Goal: Task Accomplishment & Management: Use online tool/utility

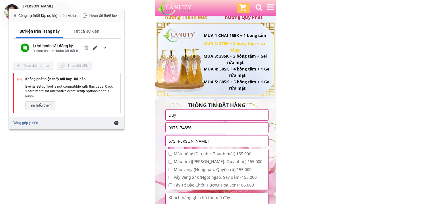
scroll to position [829, 0]
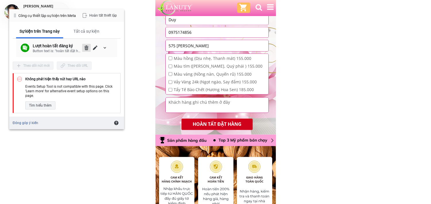
click at [85, 47] on span "Xóa" at bounding box center [86, 48] width 5 height 5
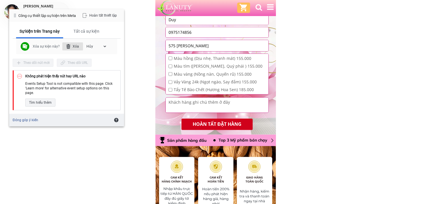
click at [78, 44] on div "Xóa" at bounding box center [72, 46] width 21 height 8
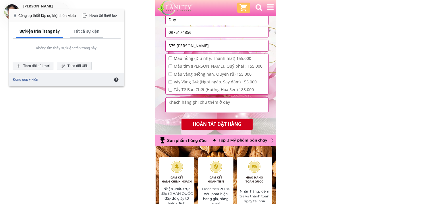
click at [79, 28] on div "Tất cả sự kiện" at bounding box center [86, 31] width 33 height 13
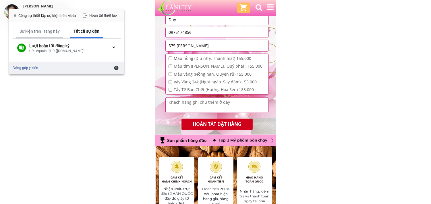
click at [38, 30] on div "Sự kiện trên Trang này" at bounding box center [40, 31] width 40 height 5
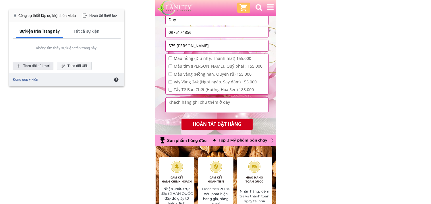
click at [30, 63] on div "Theo dõi nút mới" at bounding box center [33, 66] width 41 height 8
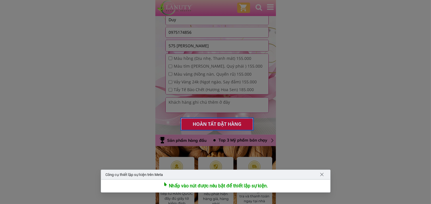
click at [220, 125] on div at bounding box center [216, 124] width 73 height 13
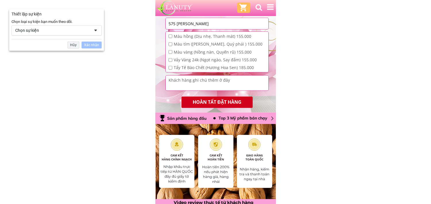
click at [64, 29] on div "Chọn sự kiện" at bounding box center [52, 30] width 75 height 5
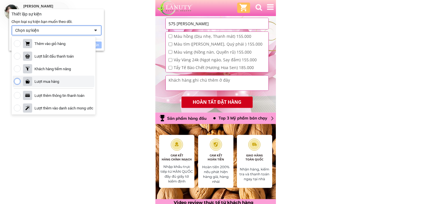
click at [56, 80] on div "Lượt mua hàng" at bounding box center [46, 81] width 25 height 5
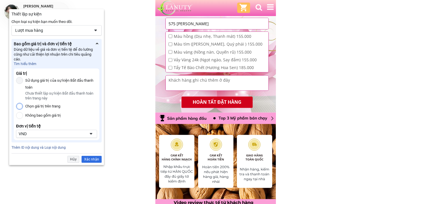
click at [21, 106] on input "Chọn giá trị trên trang" at bounding box center [19, 106] width 7 height 7
radio input "true"
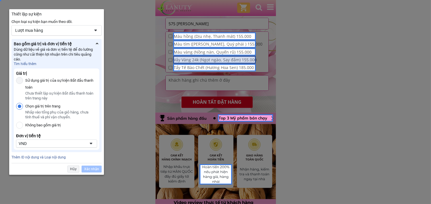
click at [224, 59] on div at bounding box center [214, 59] width 83 height 7
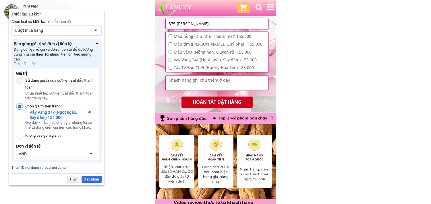
click at [21, 109] on input "Chọn giá trị trên trang" at bounding box center [19, 106] width 7 height 7
click at [20, 137] on input "Không bao gồm giá trị" at bounding box center [19, 135] width 7 height 7
radio input "true"
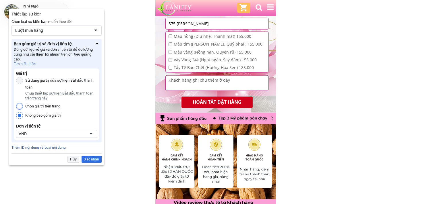
click at [19, 104] on input "Chọn giá trị trên trang" at bounding box center [19, 106] width 7 height 7
radio input "true"
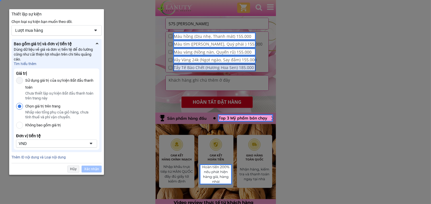
click at [248, 68] on div at bounding box center [214, 67] width 83 height 7
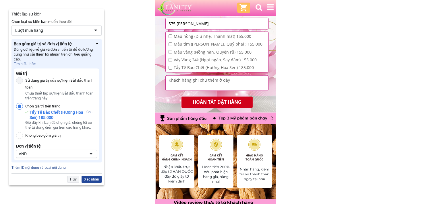
click at [94, 182] on div "Xác nhận" at bounding box center [92, 179] width 20 height 7
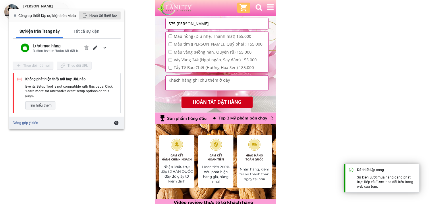
click at [104, 13] on div "Hoàn tất thiết lập" at bounding box center [100, 15] width 42 height 8
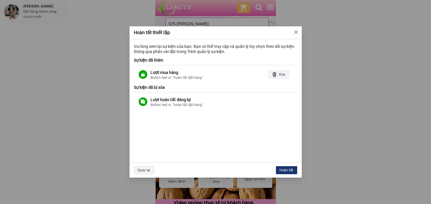
click at [287, 170] on div "Hoàn tất" at bounding box center [286, 170] width 21 height 8
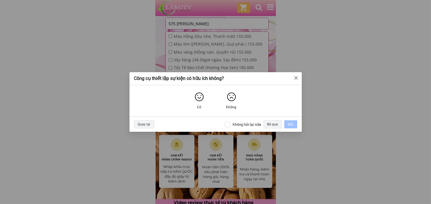
drag, startPoint x: 245, startPoint y: 125, endPoint x: 257, endPoint y: 123, distance: 11.7
click at [246, 124] on div "Không hỏi lại nữa" at bounding box center [247, 124] width 28 height 5
click at [230, 124] on input "Không hỏi lại nữa" at bounding box center [228, 125] width 6 height 6
checkbox input "true"
click at [272, 124] on div "Bỏ qua" at bounding box center [273, 125] width 18 height 8
